Goal: Task Accomplishment & Management: Complete application form

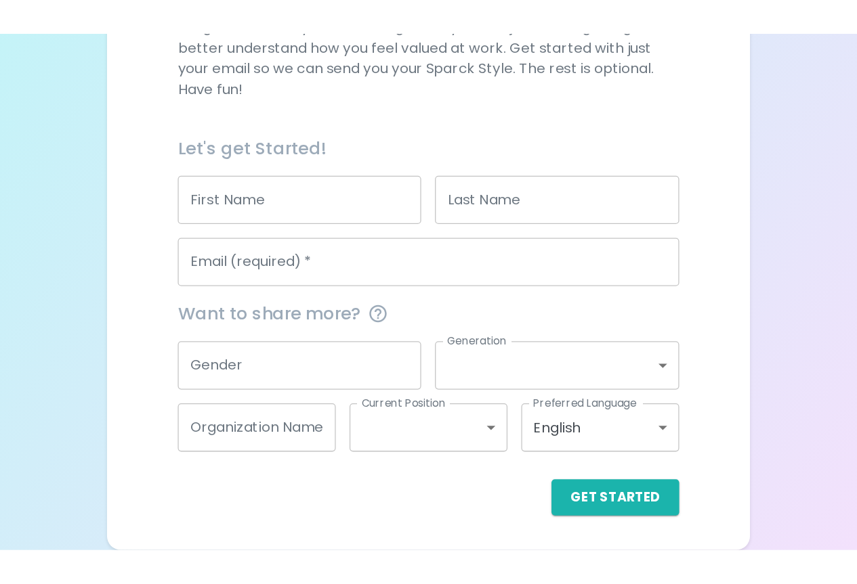
scroll to position [77, 0]
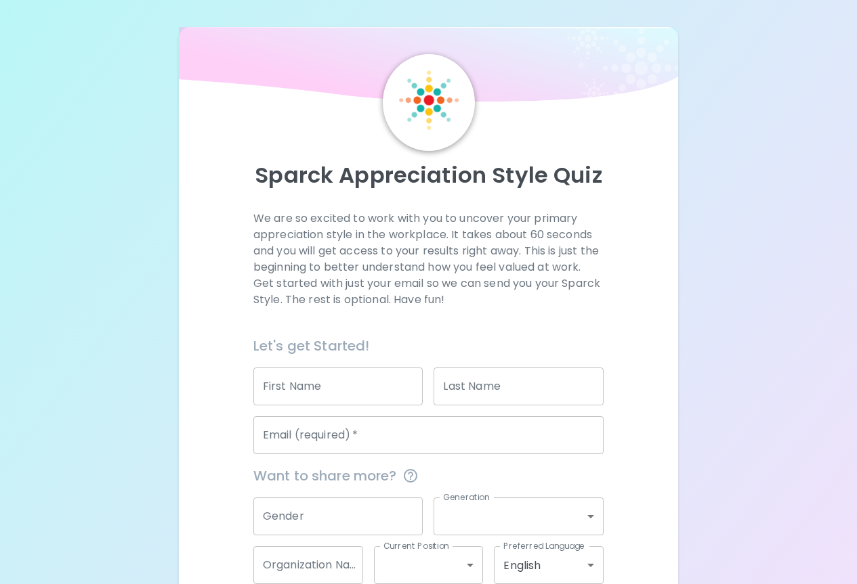
scroll to position [77, 0]
